Goal: Book appointment/travel/reservation

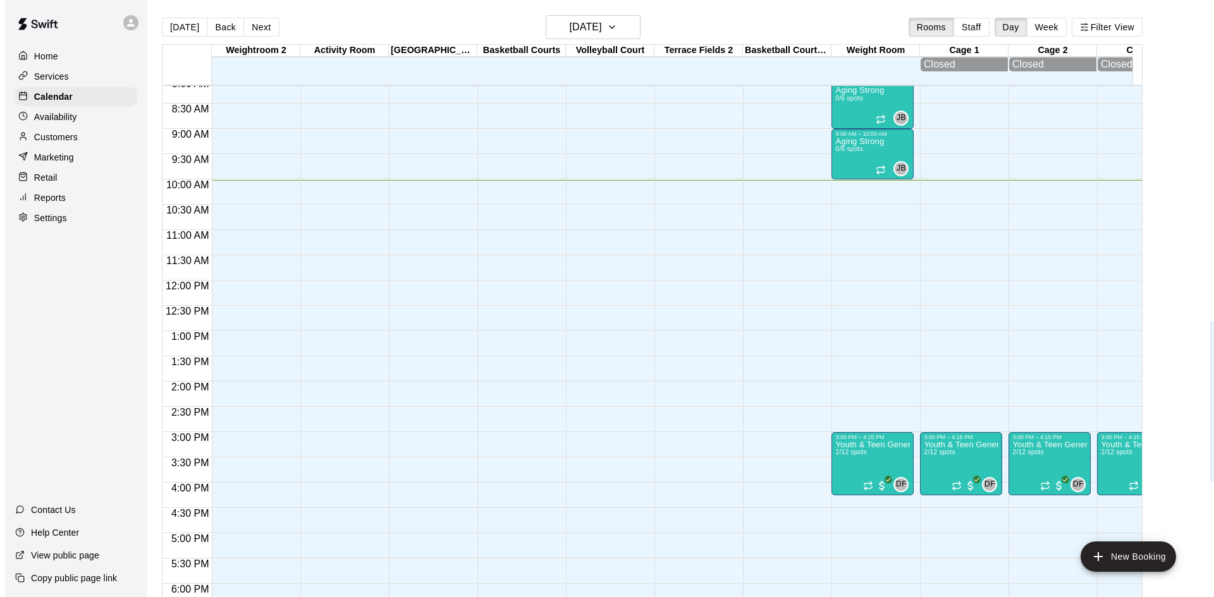
scroll to position [318, 0]
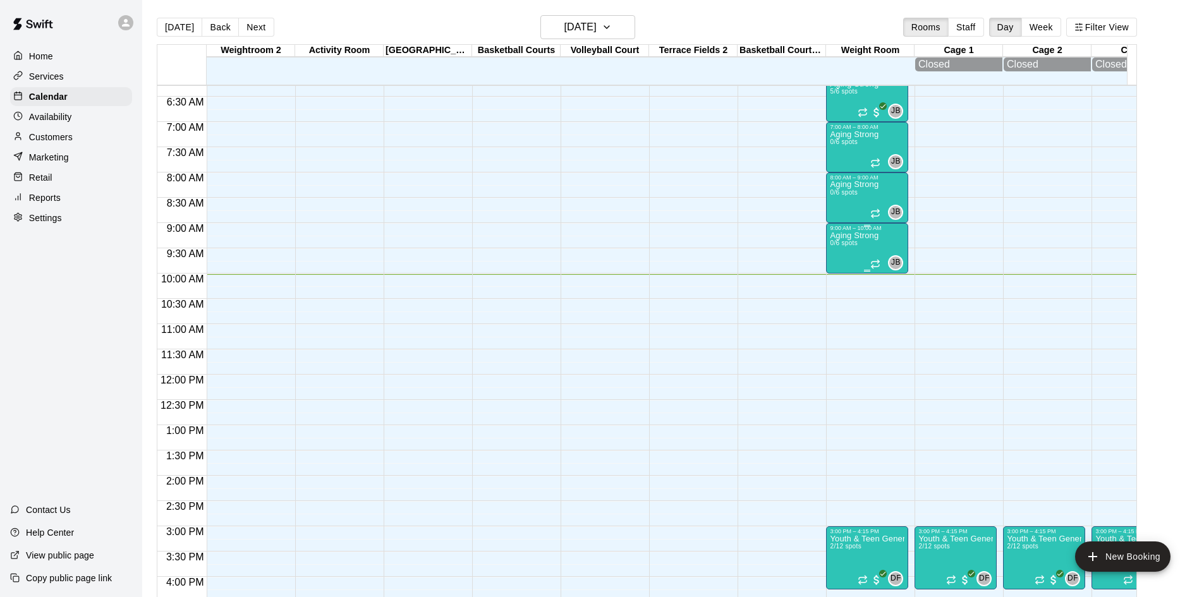
click at [844, 236] on p "Aging Strong" at bounding box center [854, 236] width 49 height 0
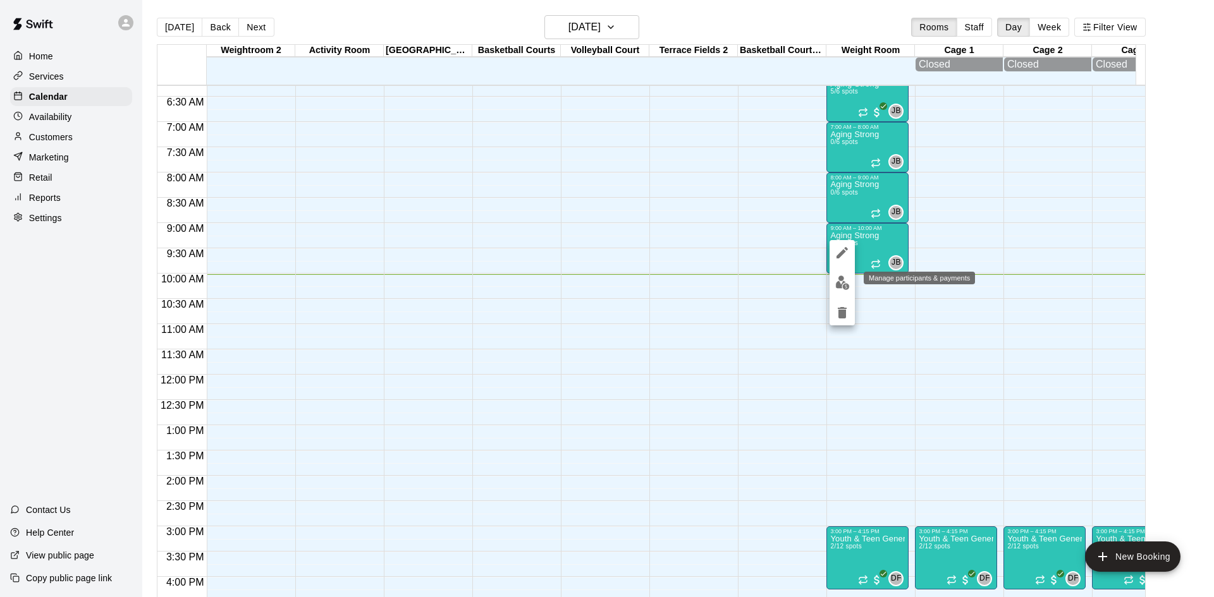
click at [843, 279] on img "edit" at bounding box center [842, 283] width 15 height 15
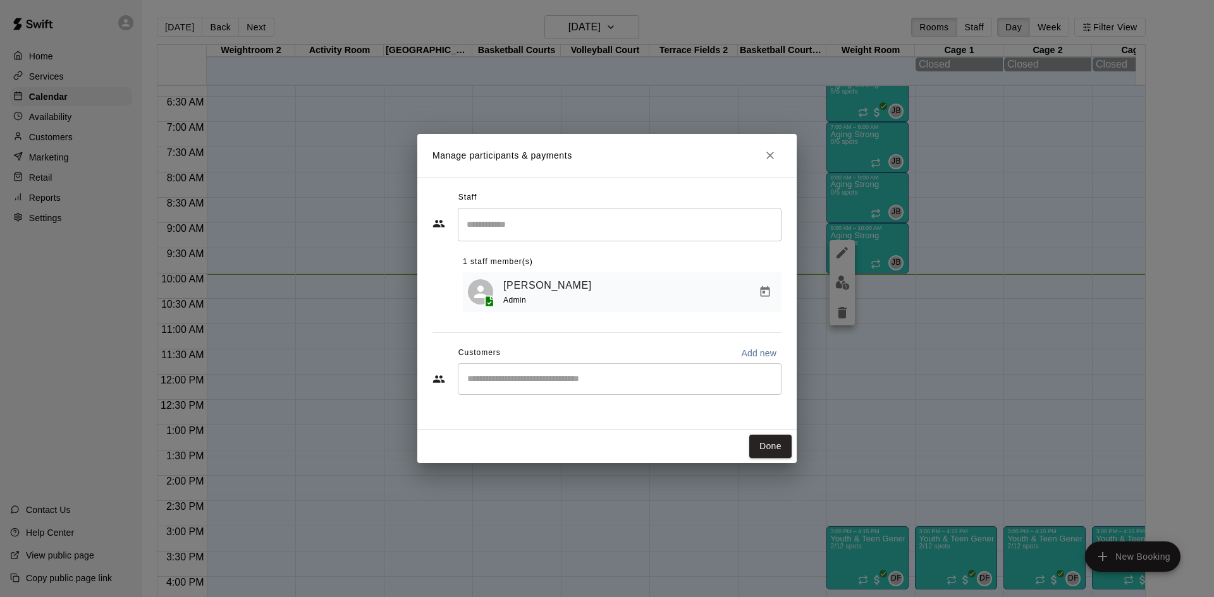
click at [607, 380] on input "Start typing to search customers..." at bounding box center [619, 379] width 312 height 13
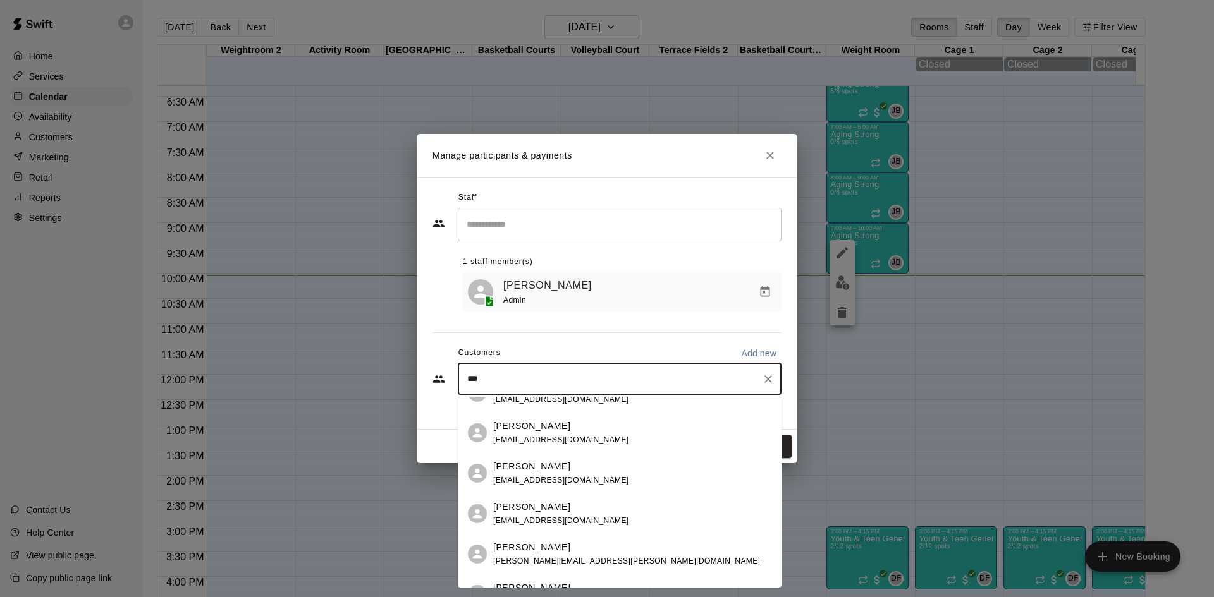
scroll to position [0, 0]
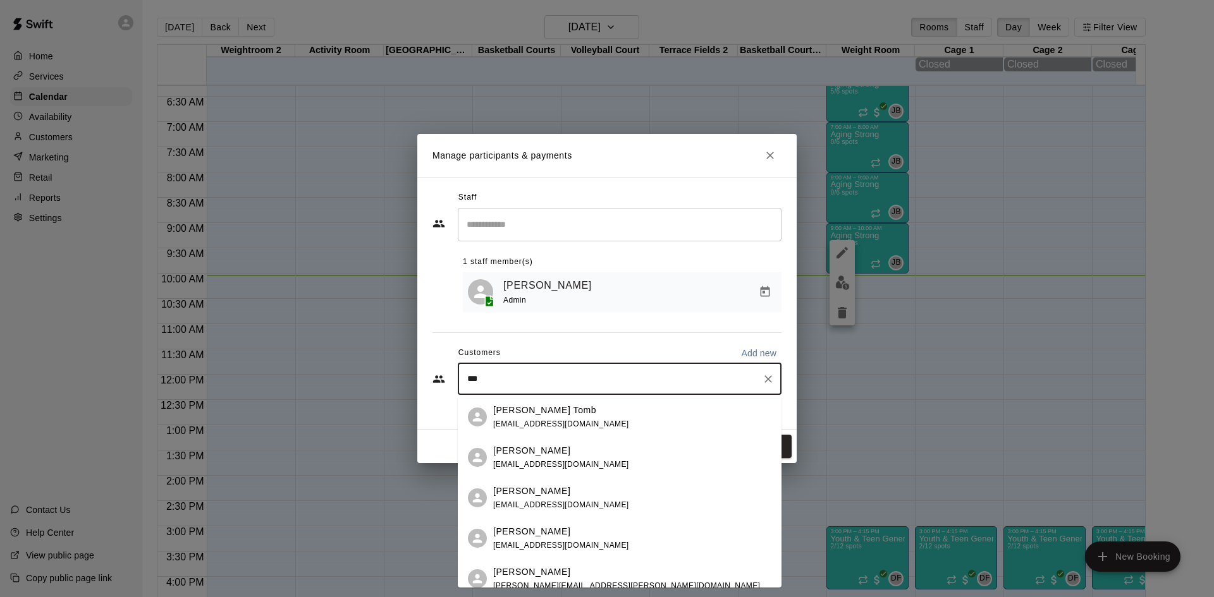
click at [560, 383] on input "***" at bounding box center [609, 379] width 293 height 13
type input "*"
click at [532, 377] on input "***" at bounding box center [609, 379] width 293 height 13
type input "*"
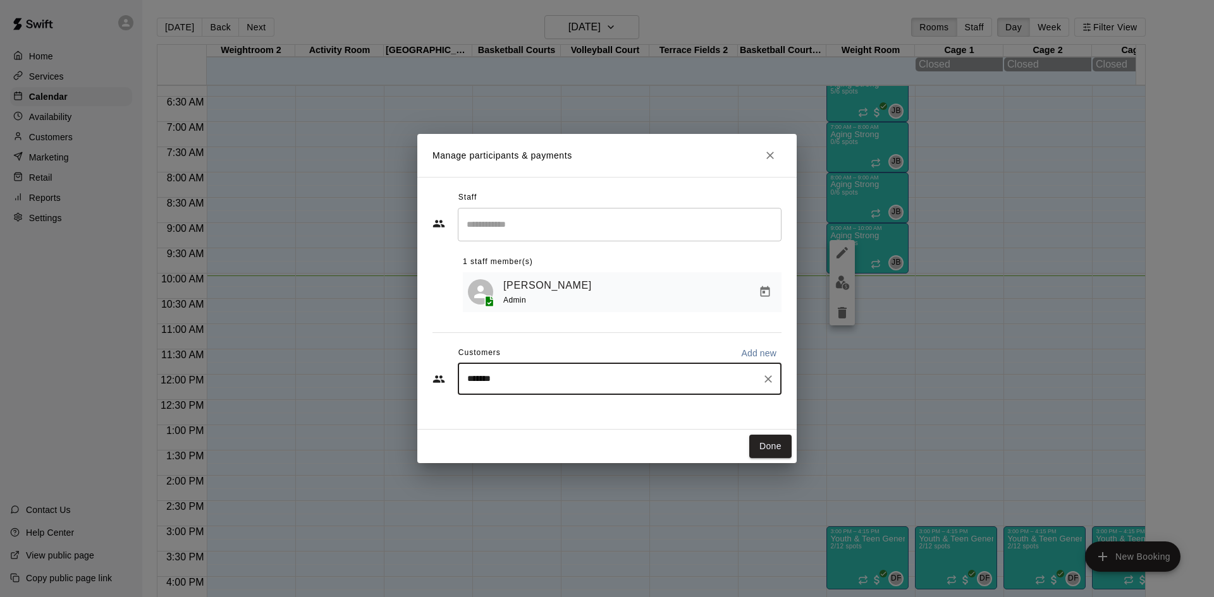
type input "********"
click at [541, 371] on div "******** ​" at bounding box center [620, 380] width 324 height 32
click at [549, 412] on p "[PERSON_NAME]" at bounding box center [531, 410] width 77 height 13
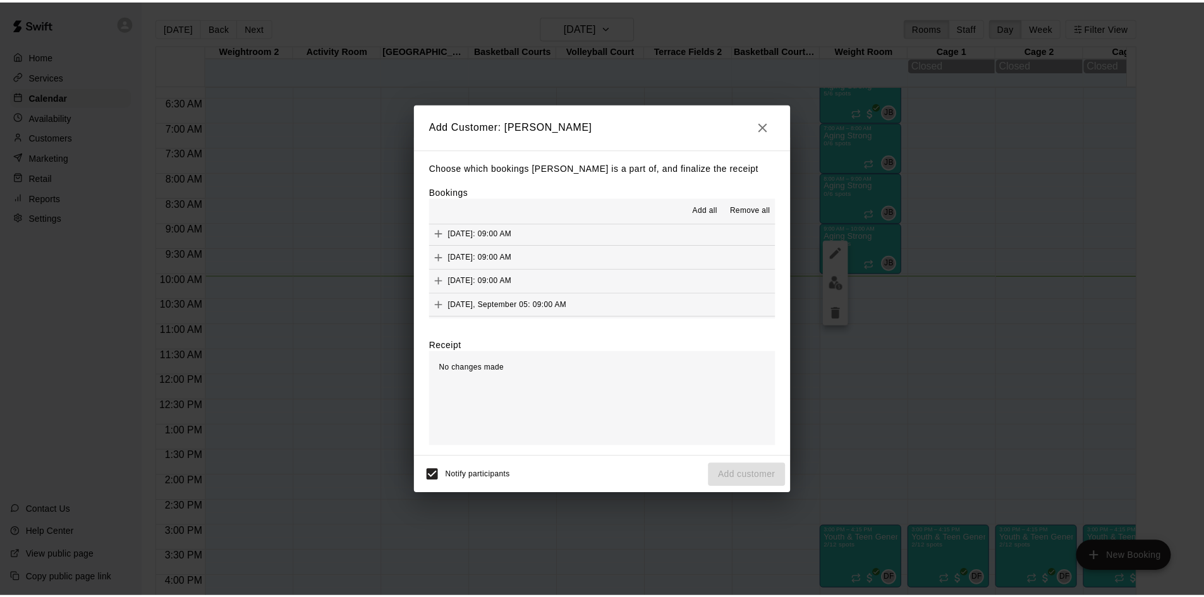
scroll to position [589, 0]
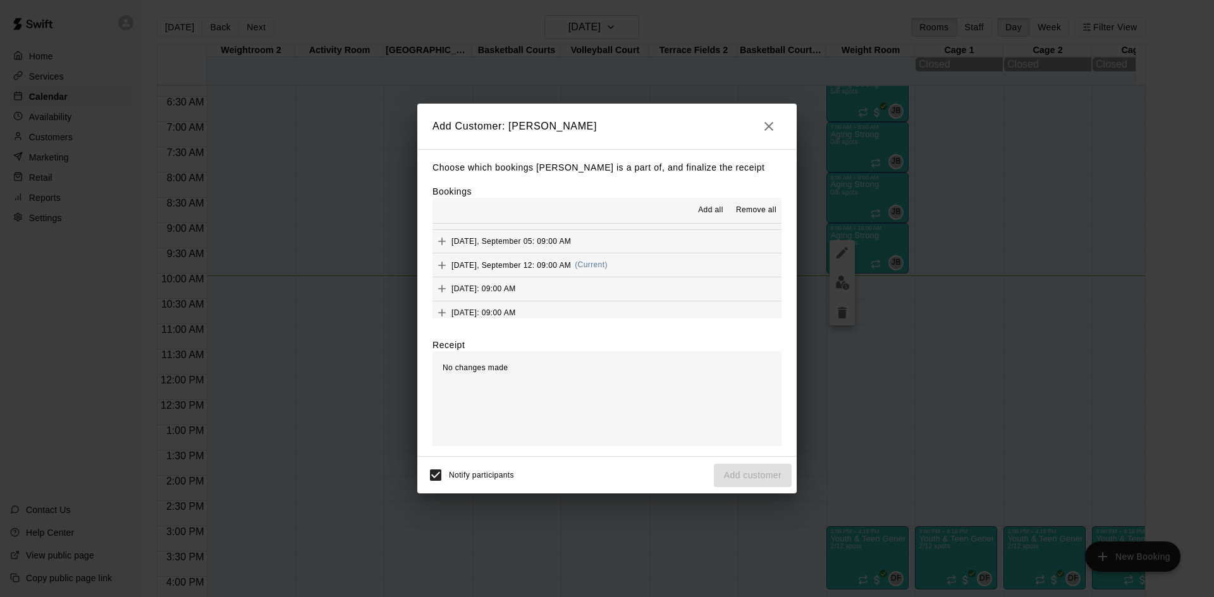
click at [620, 264] on button "[DATE], September 12: 09:00 AM (Current)" at bounding box center [606, 265] width 349 height 23
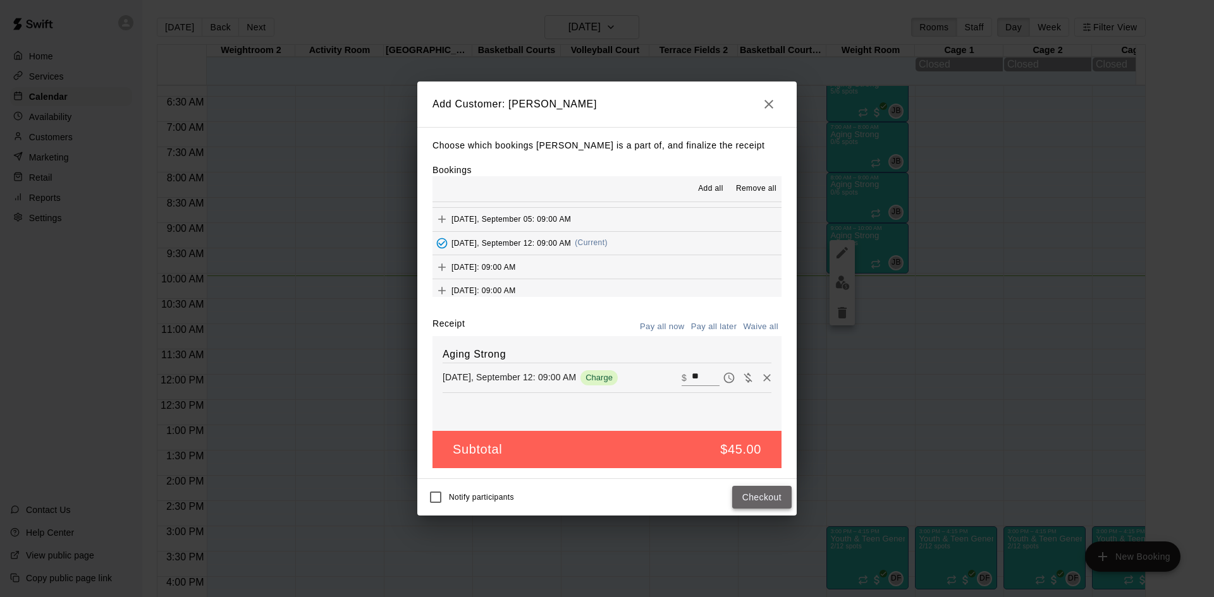
click at [769, 491] on button "Checkout" at bounding box center [761, 497] width 59 height 23
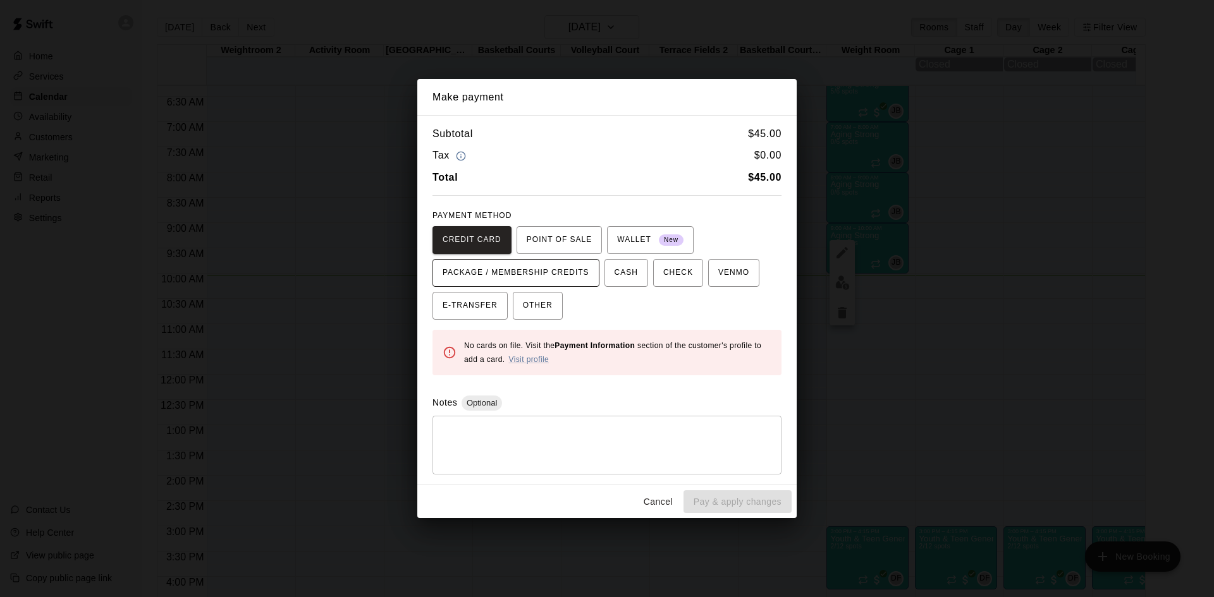
click at [572, 277] on span "PACKAGE / MEMBERSHIP CREDITS" at bounding box center [516, 273] width 147 height 20
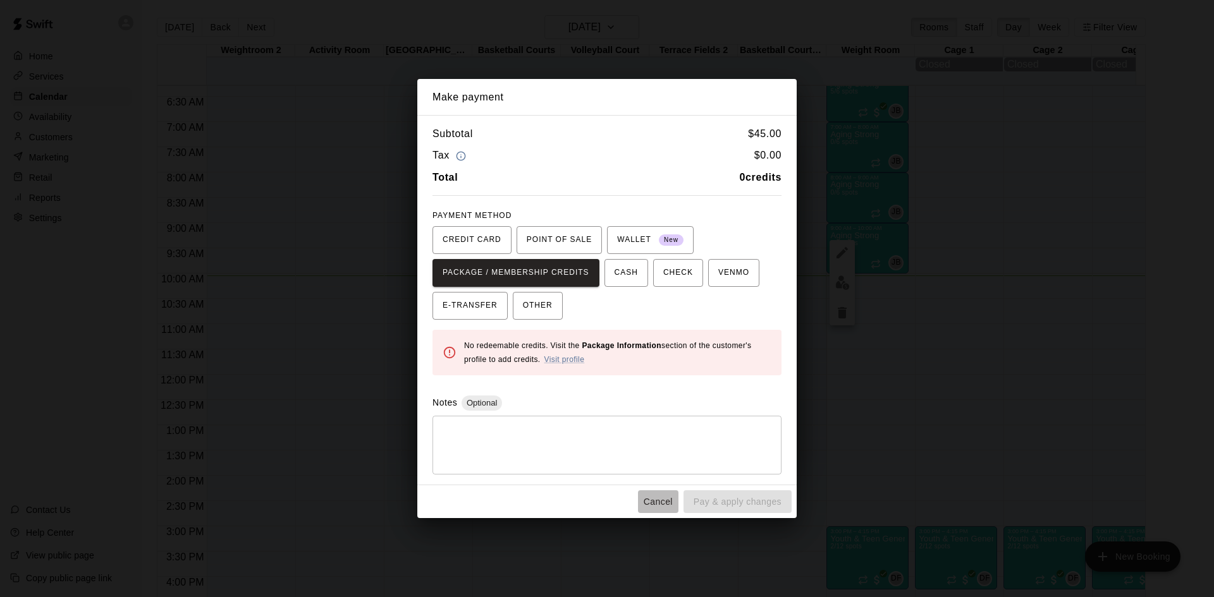
click at [657, 502] on button "Cancel" at bounding box center [658, 502] width 40 height 23
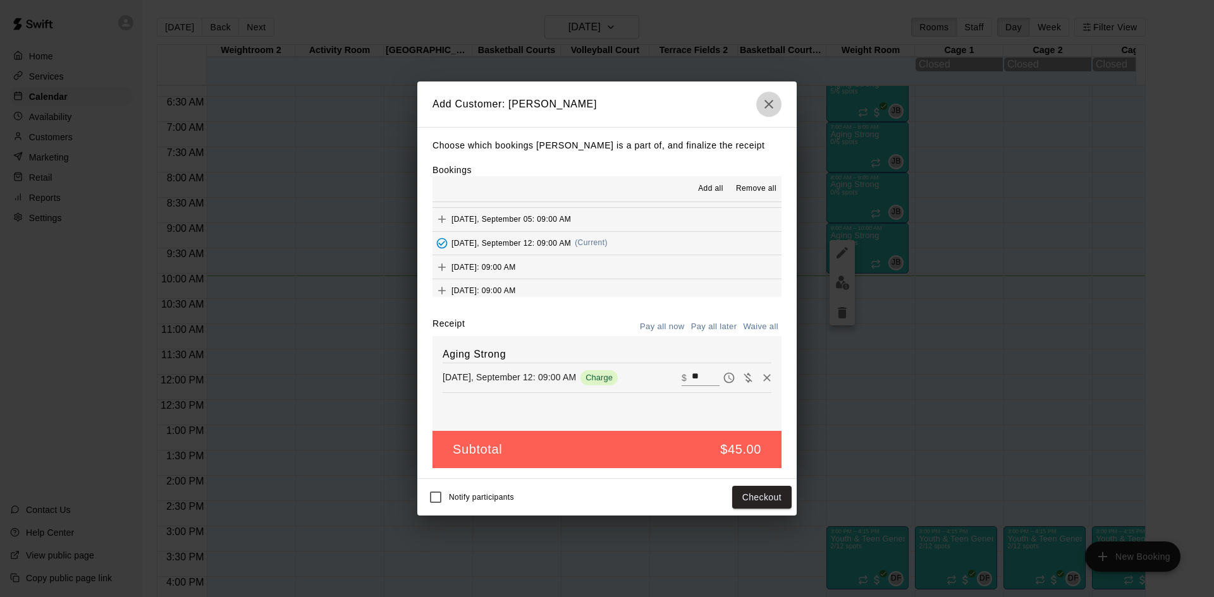
click at [769, 104] on icon "button" at bounding box center [768, 104] width 9 height 9
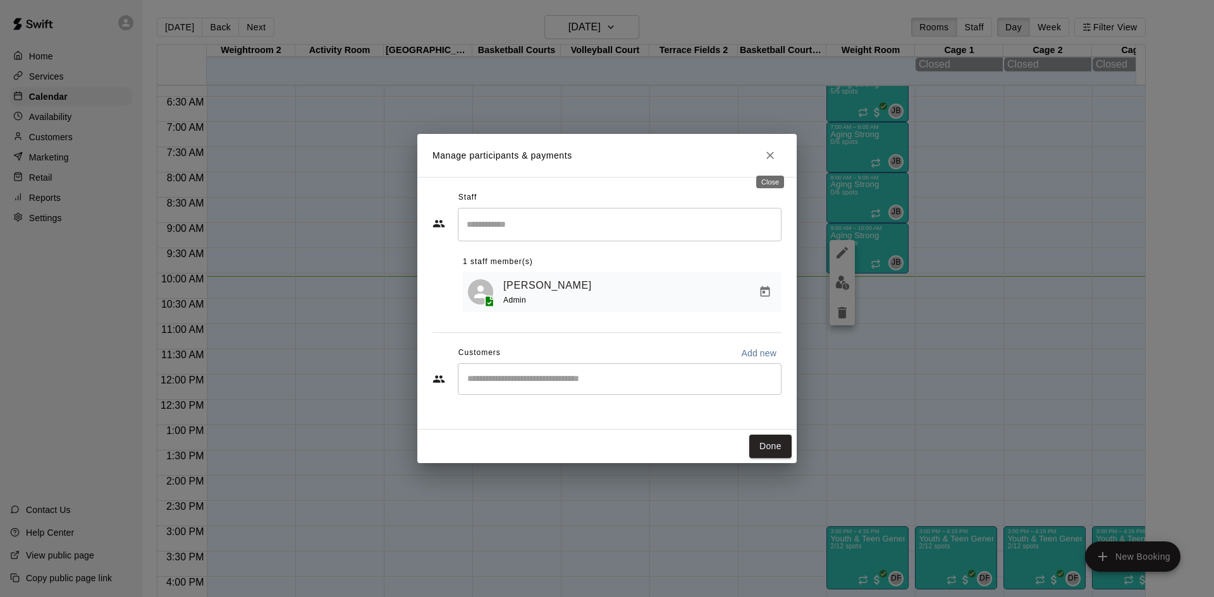
click at [772, 158] on icon "Close" at bounding box center [770, 156] width 8 height 8
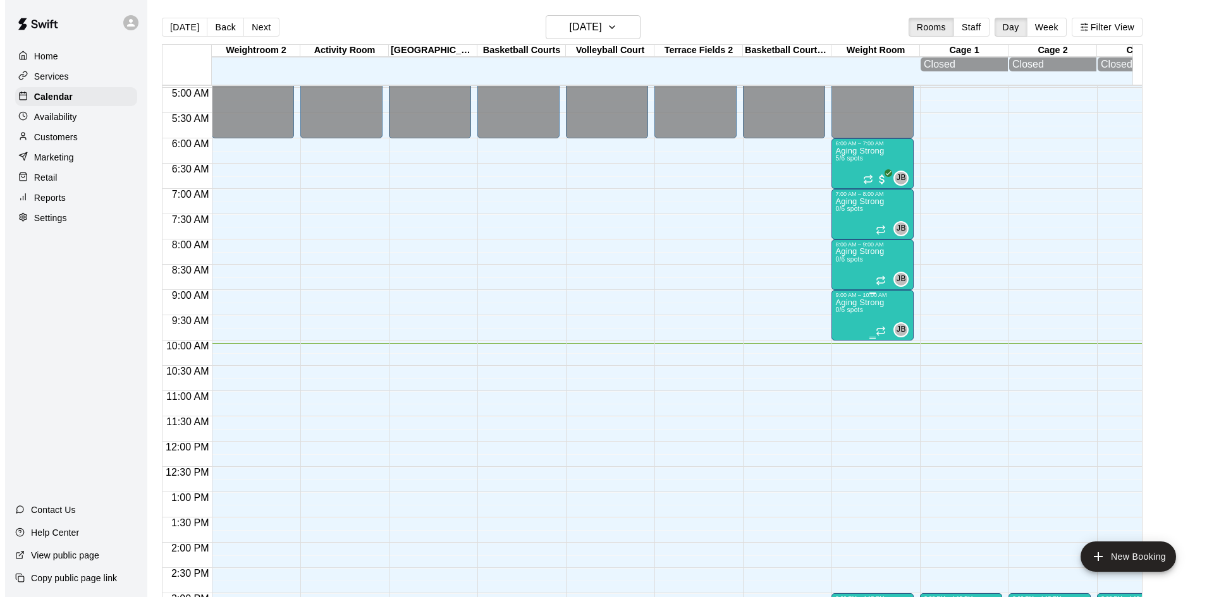
scroll to position [192, 0]
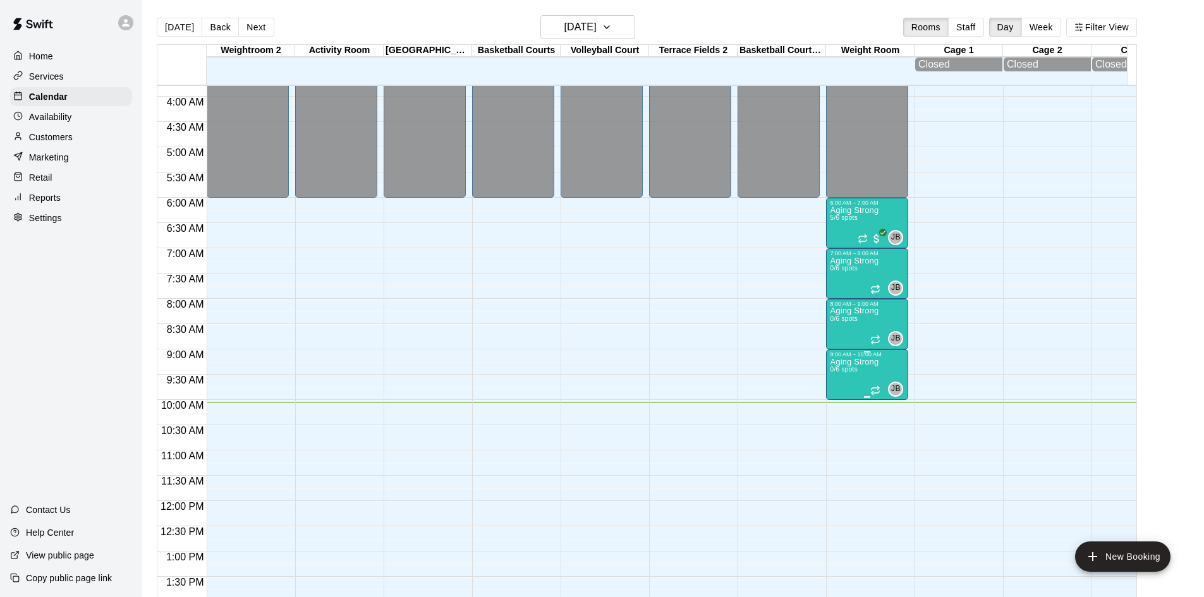
click at [859, 362] on p "Aging Strong" at bounding box center [854, 362] width 49 height 0
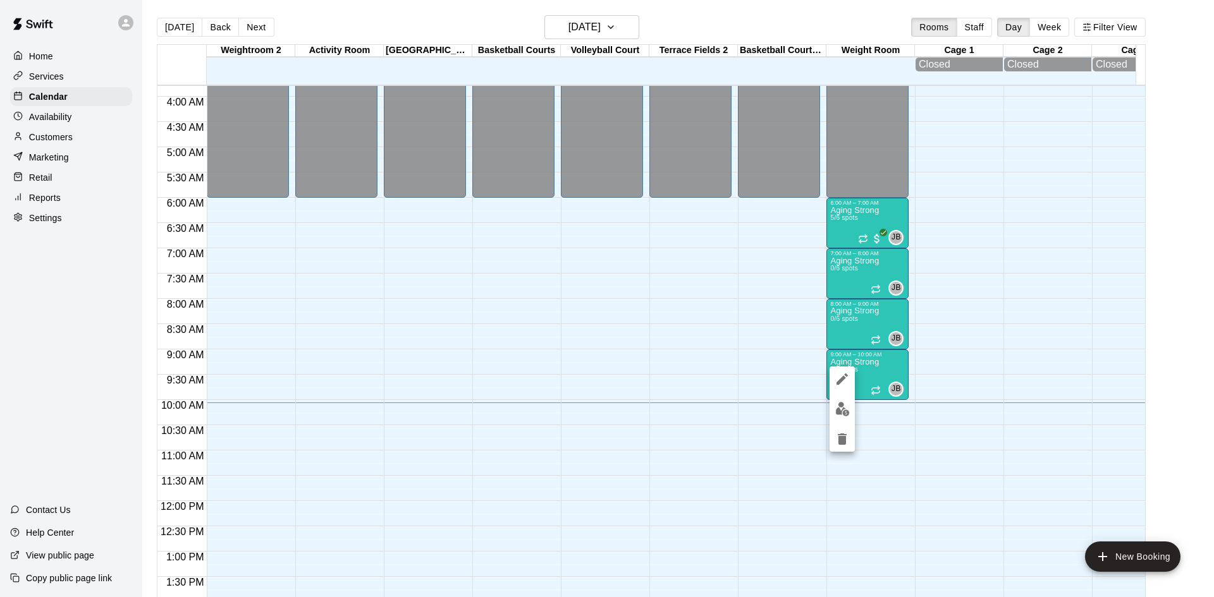
click at [791, 341] on div at bounding box center [607, 298] width 1214 height 597
